Goal: Transaction & Acquisition: Register for event/course

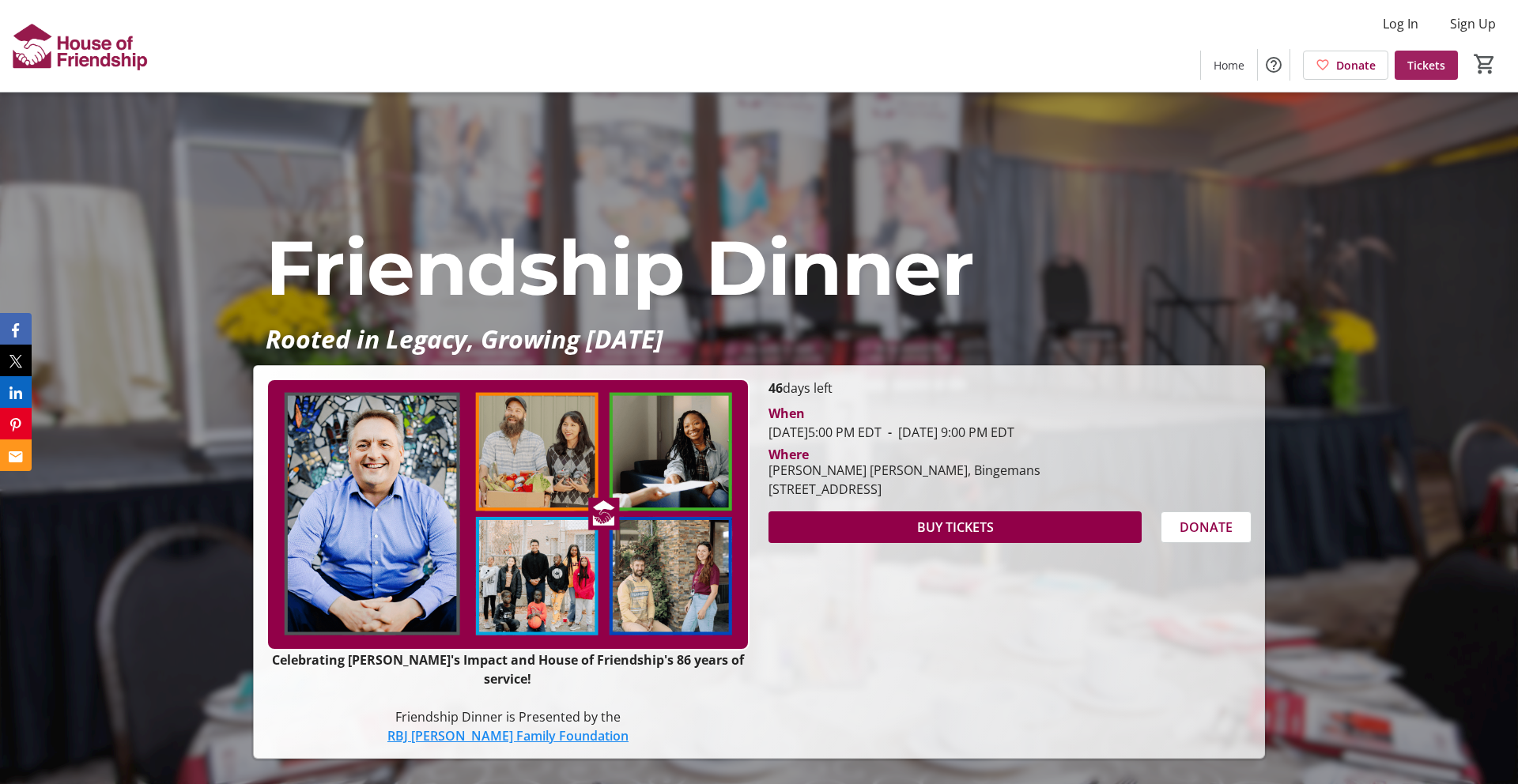
click at [1441, 69] on span "Tickets" at bounding box center [1427, 65] width 38 height 17
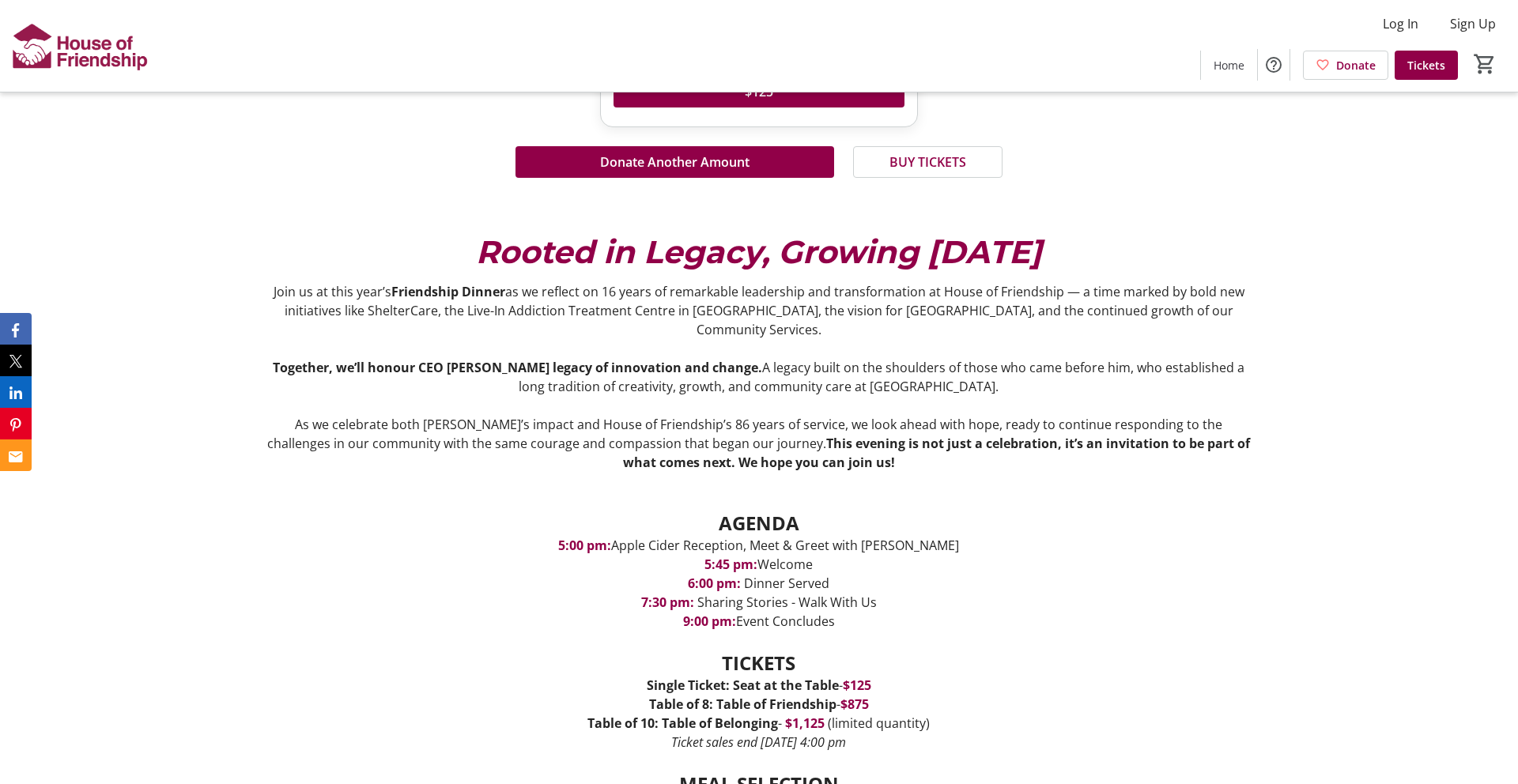
scroll to position [1138, 0]
